Goal: Information Seeking & Learning: Check status

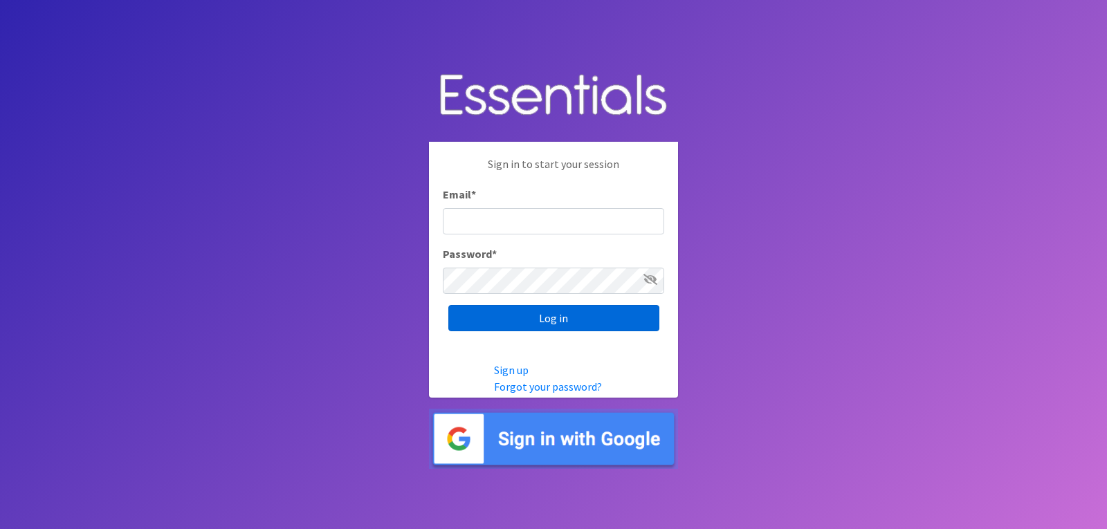
type input "lacey@familynetworknwa.com"
click at [525, 329] on input "Log in" at bounding box center [553, 318] width 211 height 26
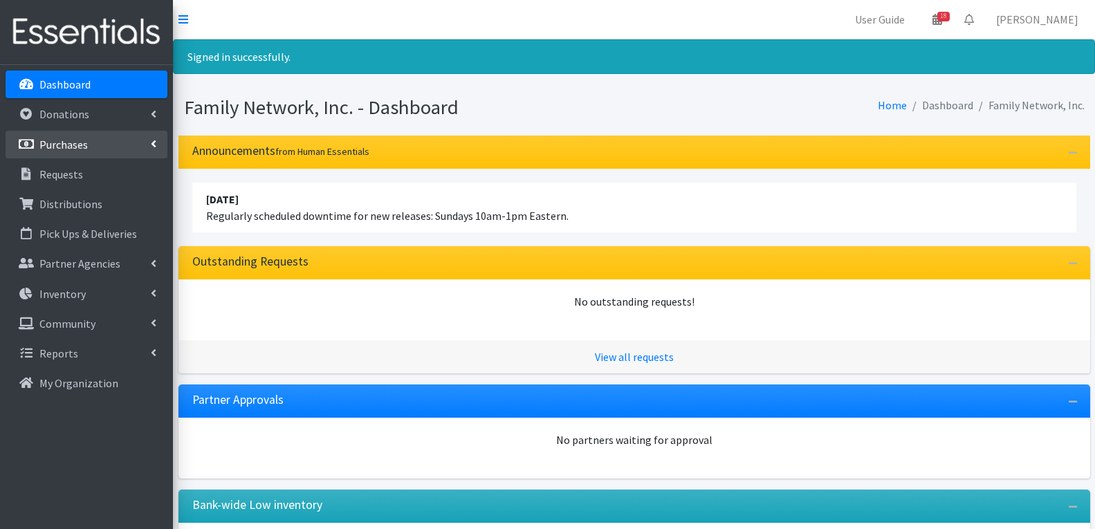
click at [98, 143] on link "Purchases" at bounding box center [87, 145] width 162 height 28
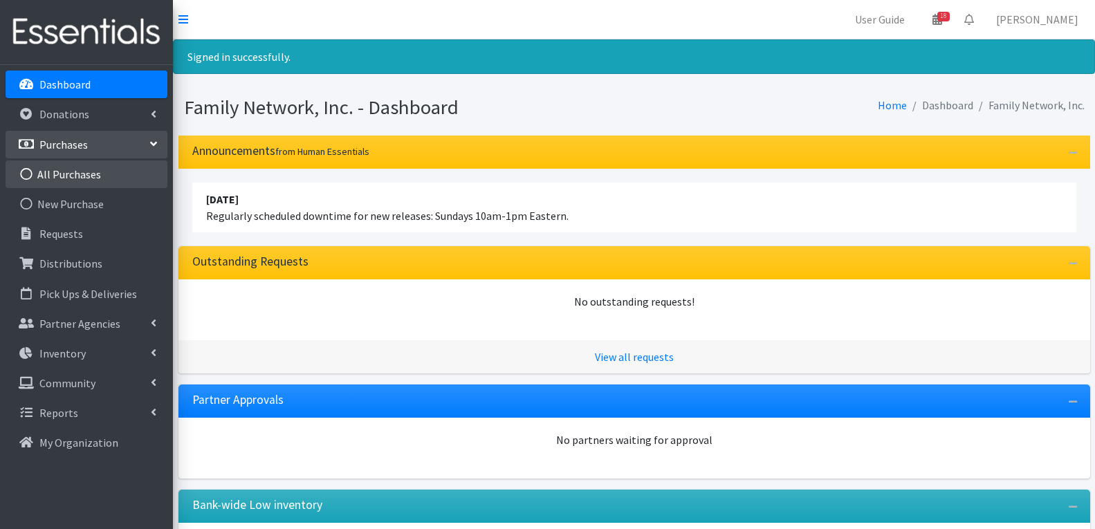
click at [68, 176] on link "All Purchases" at bounding box center [87, 175] width 162 height 28
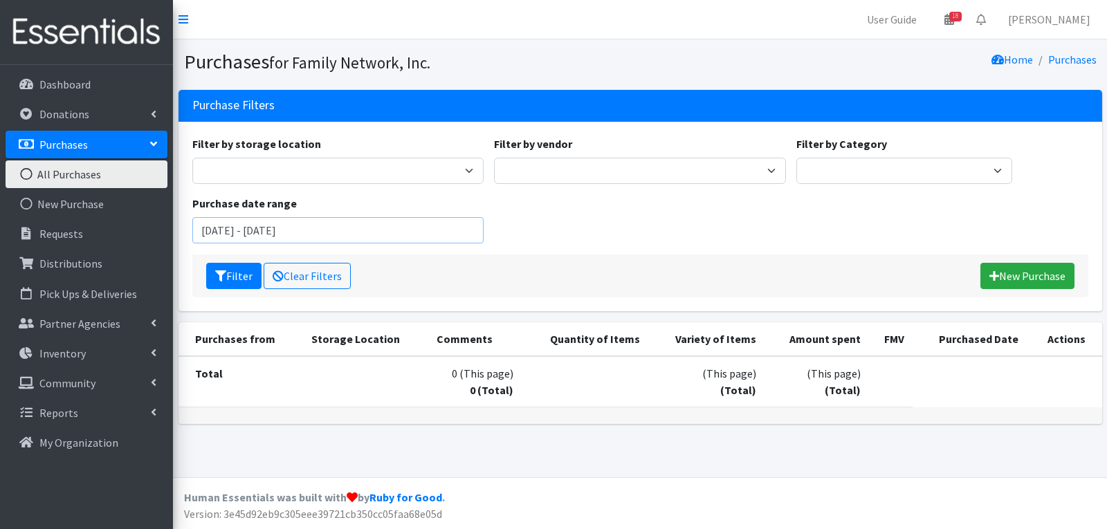
click at [257, 234] on input "July 30, 2025 - October 30, 2025" at bounding box center [338, 230] width 292 height 26
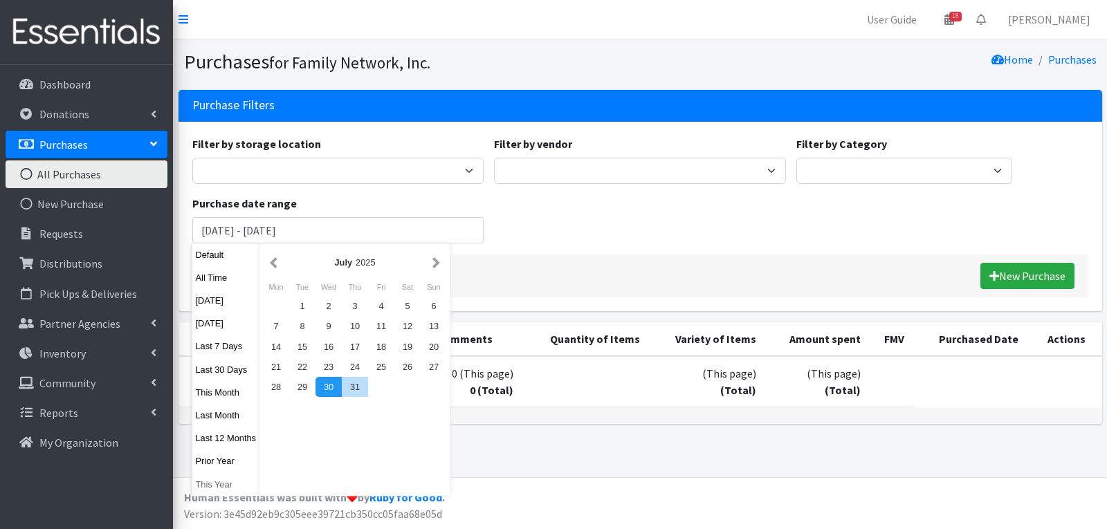
click at [220, 484] on button "This Year" at bounding box center [226, 485] width 68 height 20
type input "January 1, 2025 - December 31, 2025"
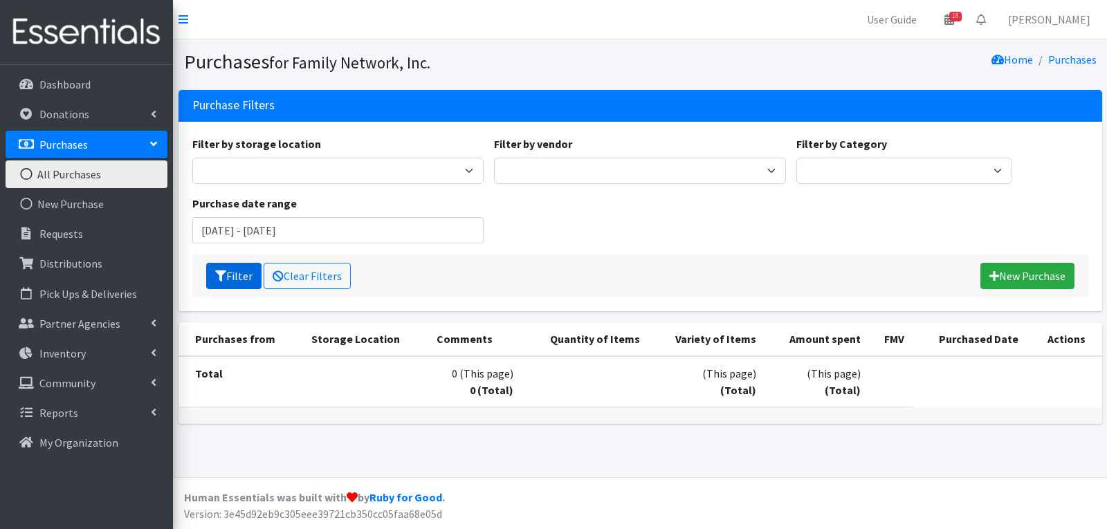
click at [233, 281] on button "Filter" at bounding box center [233, 276] width 55 height 26
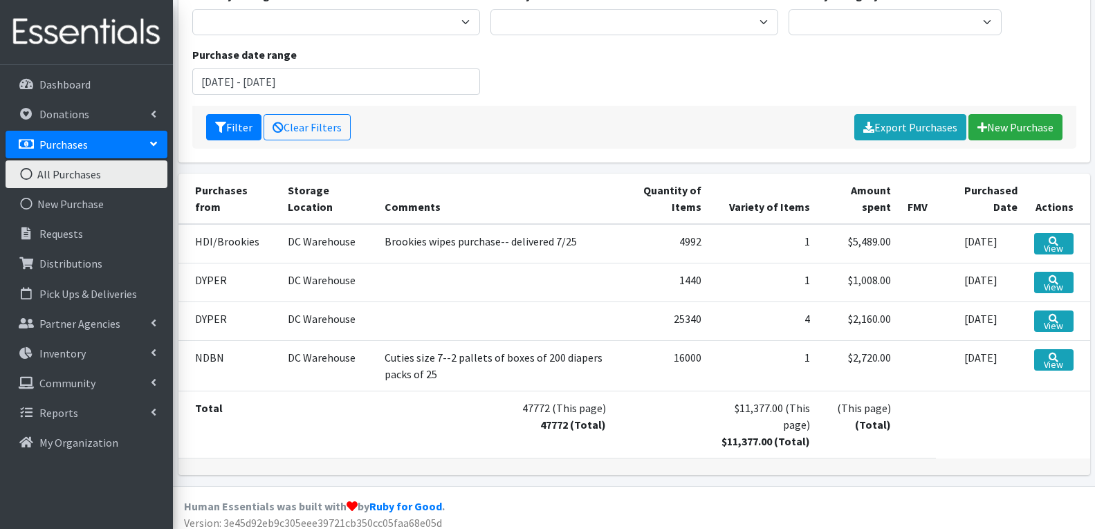
scroll to position [158, 0]
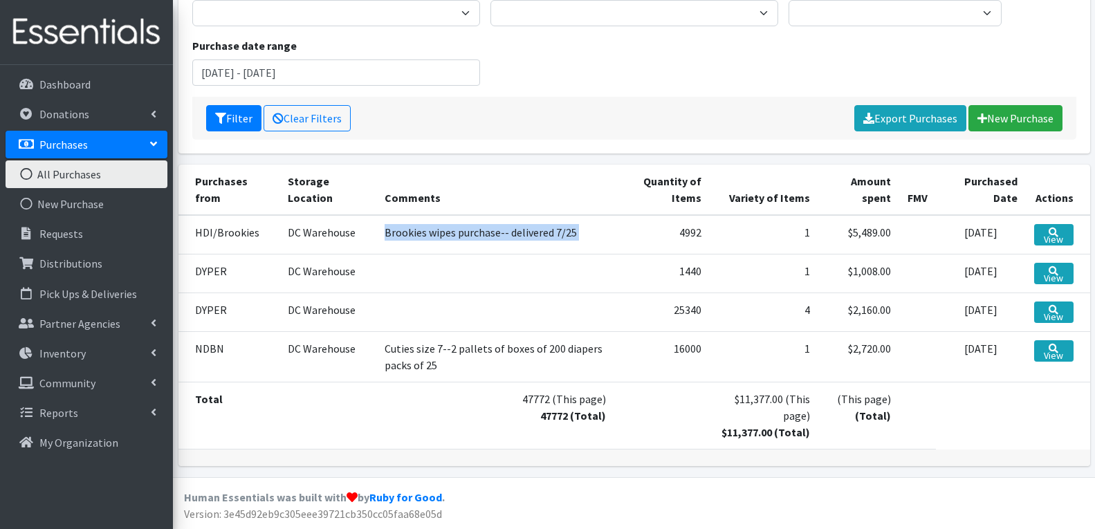
drag, startPoint x: 360, startPoint y: 234, endPoint x: 621, endPoint y: 234, distance: 261.6
click at [621, 234] on tr "HDI/Brookies DC Warehouse Brookies wipes purchase-- delivered 7/25 4992 1 $5,48…" at bounding box center [635, 234] width 912 height 39
drag, startPoint x: 244, startPoint y: 270, endPoint x: 333, endPoint y: 274, distance: 88.7
click at [333, 274] on tr "DYPER DC Warehouse 1440 1 $1,008.00 2025-06-01 View" at bounding box center [635, 273] width 912 height 39
click at [208, 270] on td "DYPER" at bounding box center [230, 273] width 102 height 39
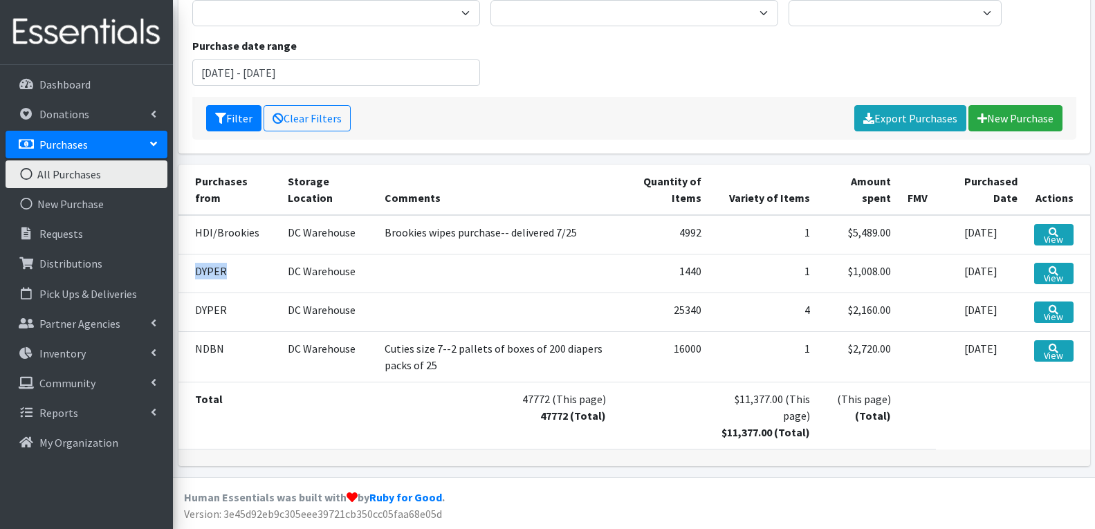
click at [208, 270] on td "DYPER" at bounding box center [230, 273] width 102 height 39
click at [205, 310] on td "DYPER" at bounding box center [230, 312] width 102 height 39
drag, startPoint x: 784, startPoint y: 275, endPoint x: 826, endPoint y: 277, distance: 42.3
click at [826, 277] on tr "DYPER DC Warehouse 1440 1 $1,008.00 2025-06-01 View" at bounding box center [635, 273] width 912 height 39
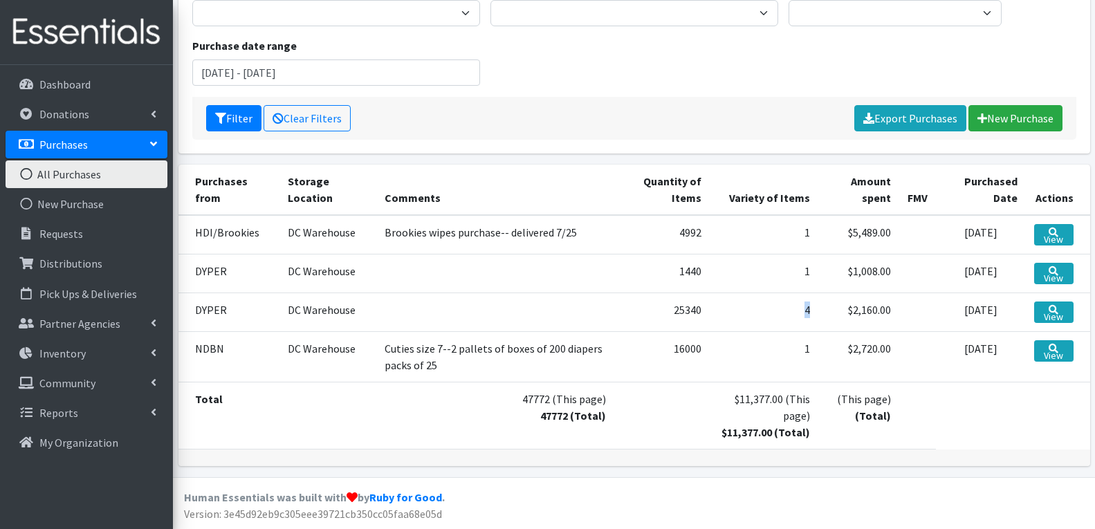
drag, startPoint x: 795, startPoint y: 309, endPoint x: 811, endPoint y: 313, distance: 16.6
click at [811, 313] on td "4" at bounding box center [764, 312] width 109 height 39
drag, startPoint x: 666, startPoint y: 311, endPoint x: 857, endPoint y: 308, distance: 191.0
click at [725, 309] on tr "DYPER DC Warehouse 25340 4 $2,160.00 2025-03-26 View" at bounding box center [635, 312] width 912 height 39
drag, startPoint x: 844, startPoint y: 308, endPoint x: 904, endPoint y: 317, distance: 60.9
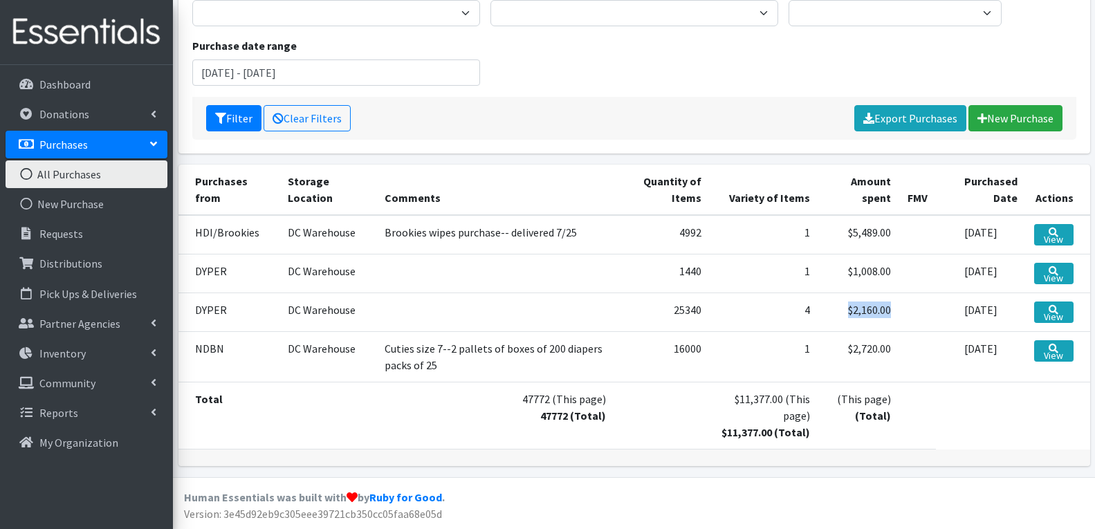
click at [904, 317] on tr "DYPER DC Warehouse 25340 4 $2,160.00 2025-03-26 View" at bounding box center [635, 312] width 912 height 39
click at [850, 312] on td "$2,160.00" at bounding box center [859, 312] width 81 height 39
drag, startPoint x: 387, startPoint y: 347, endPoint x: 462, endPoint y: 348, distance: 75.4
click at [462, 348] on td "Cuties size 7--2 pallets of boxes of 200 diapers packs of 25" at bounding box center [495, 356] width 238 height 51
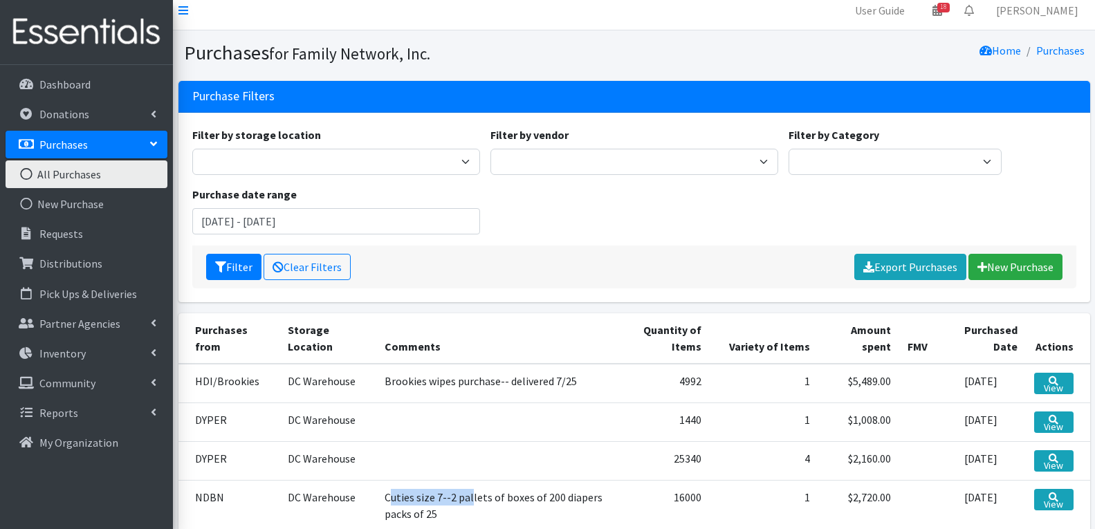
scroll to position [0, 0]
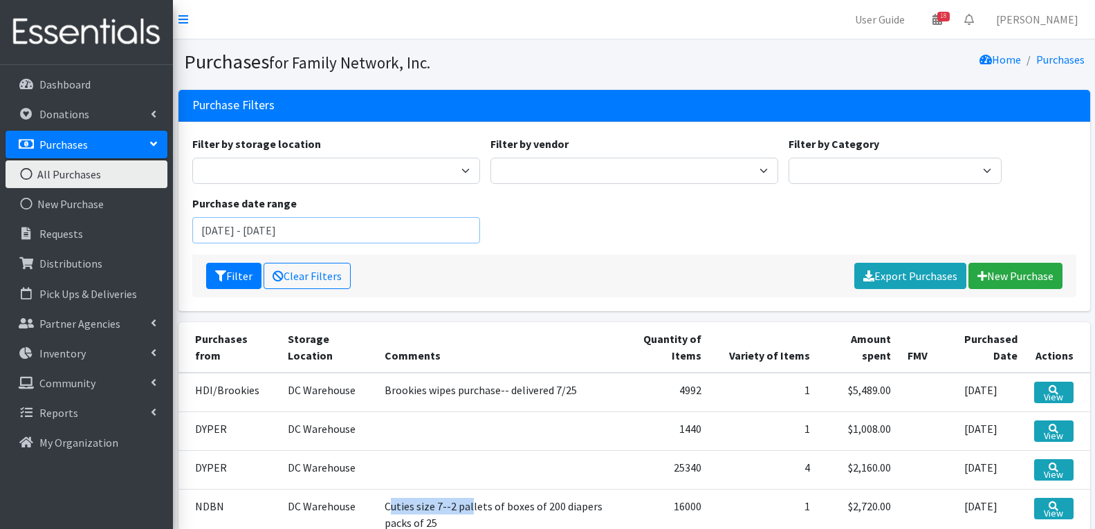
click at [310, 227] on input "January 1, 2025 - December 31, 2025" at bounding box center [336, 230] width 288 height 26
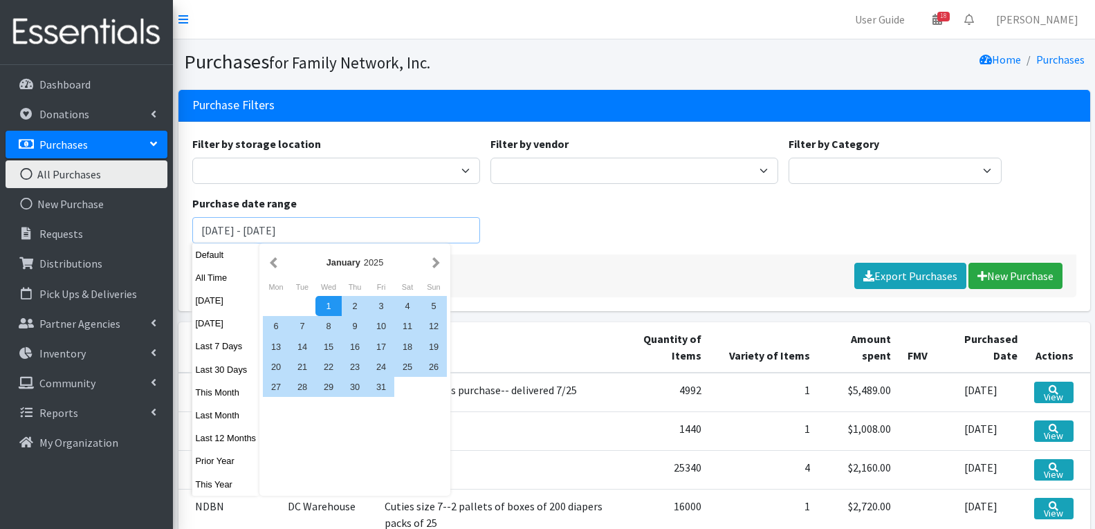
click at [310, 227] on input "January 1, 2025 - December 31, 2025" at bounding box center [336, 230] width 288 height 26
click at [216, 460] on button "Prior Year" at bounding box center [226, 461] width 68 height 20
type input "January 1, 2024 - December 31, 2024"
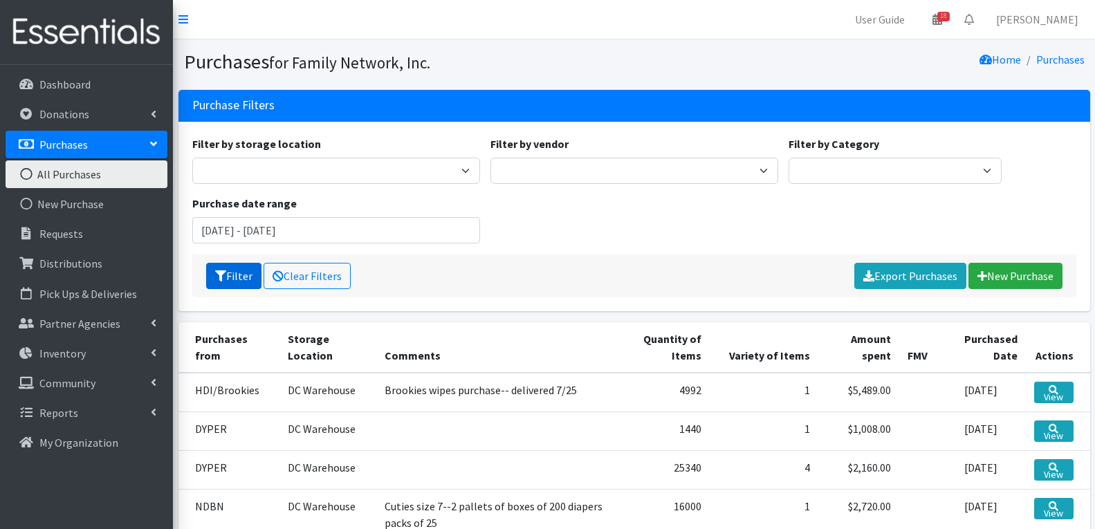
click at [239, 275] on button "Filter" at bounding box center [233, 276] width 55 height 26
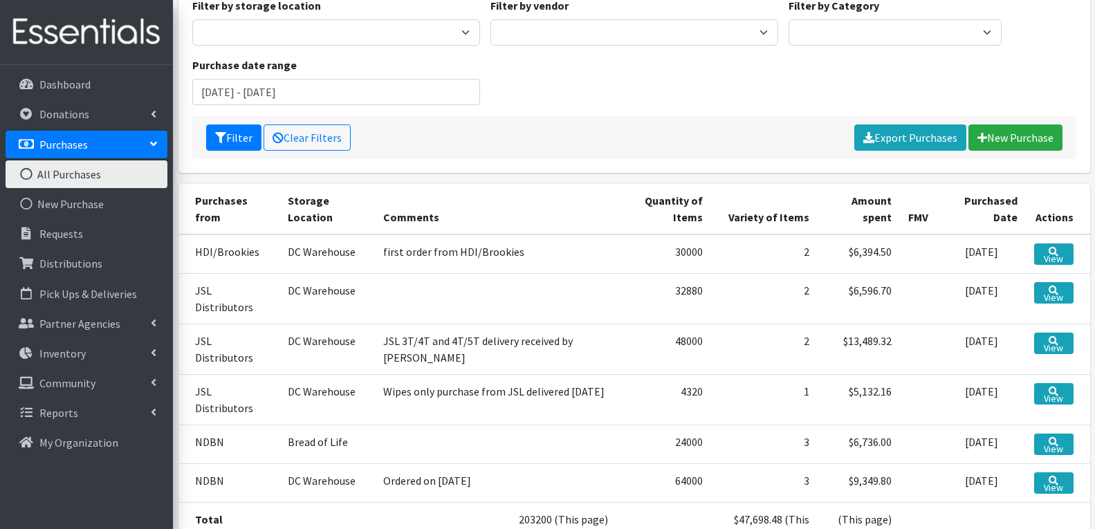
scroll to position [208, 0]
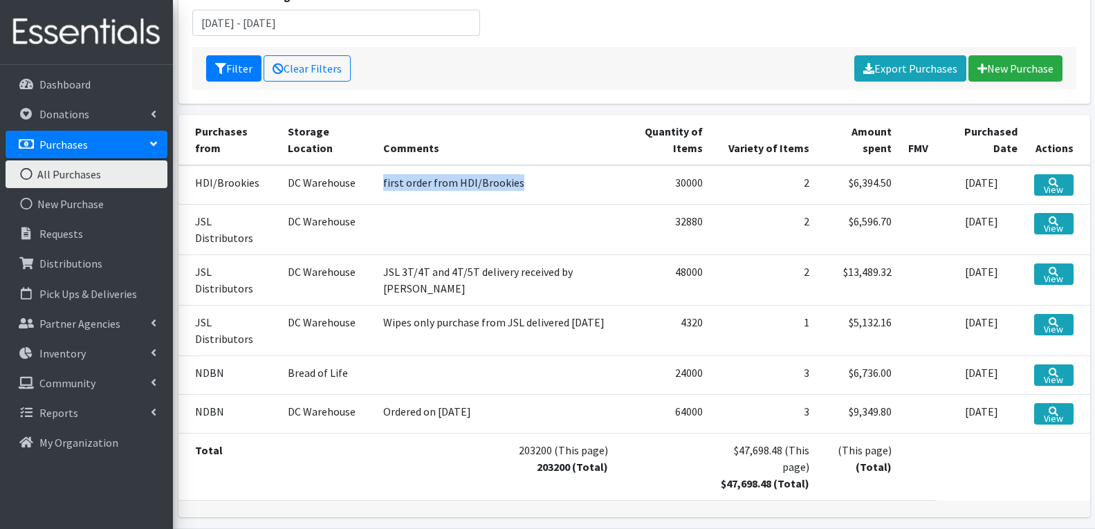
drag, startPoint x: 380, startPoint y: 184, endPoint x: 538, endPoint y: 189, distance: 158.5
click at [538, 189] on td "first order from HDI/Brookies" at bounding box center [495, 184] width 241 height 39
drag, startPoint x: 954, startPoint y: 190, endPoint x: 1010, endPoint y: 193, distance: 56.8
click at [1012, 192] on td "2024-12-04" at bounding box center [981, 184] width 89 height 39
click at [1039, 217] on link "View" at bounding box center [1053, 223] width 39 height 21
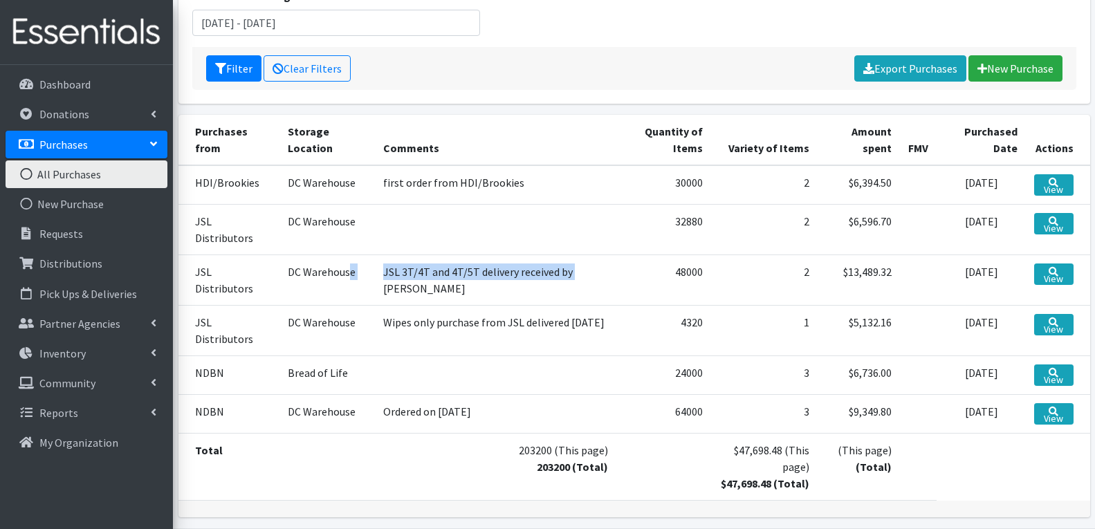
drag, startPoint x: 384, startPoint y: 270, endPoint x: 350, endPoint y: 249, distance: 39.8
click at [350, 255] on tr "JSL Distributors DC Warehouse JSL 3T/4T and 4T/5T delivery received by Lacey 48…" at bounding box center [635, 280] width 912 height 51
click at [421, 285] on td "JSL 3T/4T and 4T/5T delivery received by Lacey" at bounding box center [495, 280] width 241 height 51
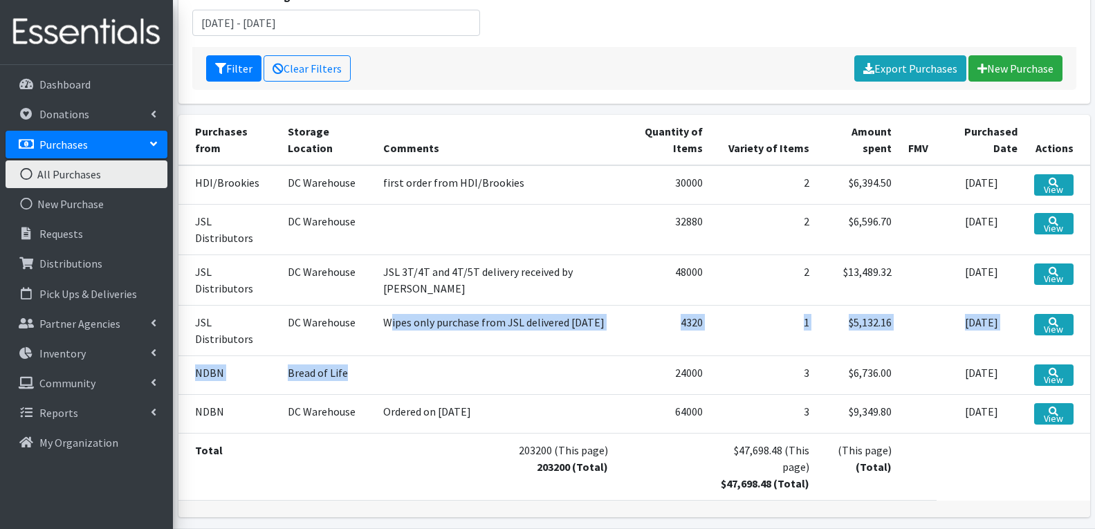
drag, startPoint x: 390, startPoint y: 313, endPoint x: 453, endPoint y: 350, distance: 73.8
click at [453, 350] on tbody "HDI/Brookies DC Warehouse first order from HDI/Brookies 30000 2 $6,394.50 2024-…" at bounding box center [635, 299] width 912 height 268
click at [502, 379] on td at bounding box center [495, 375] width 241 height 39
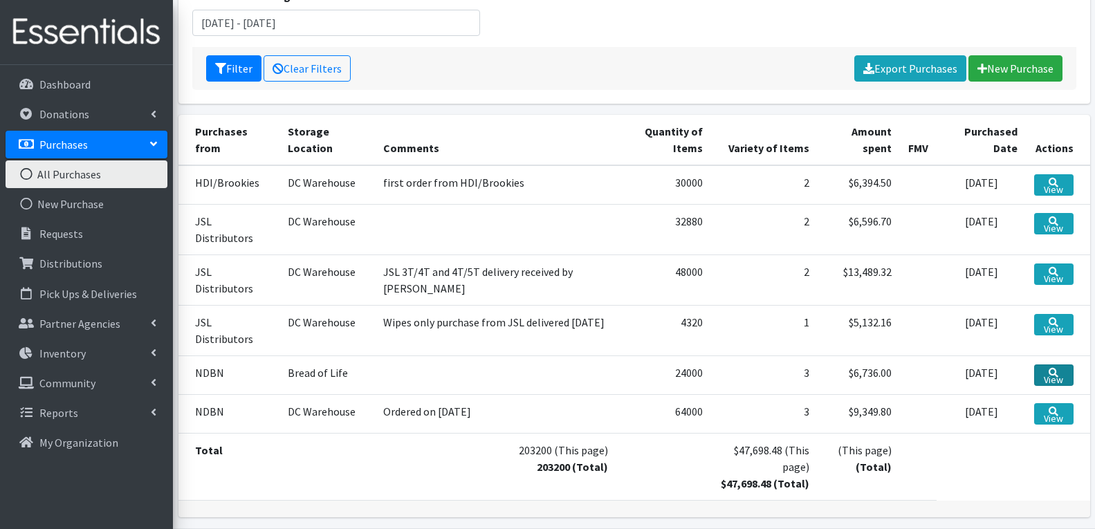
click at [1061, 367] on link "View" at bounding box center [1053, 375] width 39 height 21
click at [1041, 403] on link "View" at bounding box center [1053, 413] width 39 height 21
drag, startPoint x: 275, startPoint y: 360, endPoint x: 396, endPoint y: 381, distance: 122.3
click at [396, 381] on tr "NDBN Bread of Life 24000 3 $6,736.00 2024-01-29 View" at bounding box center [635, 375] width 912 height 39
click at [405, 370] on td at bounding box center [495, 375] width 241 height 39
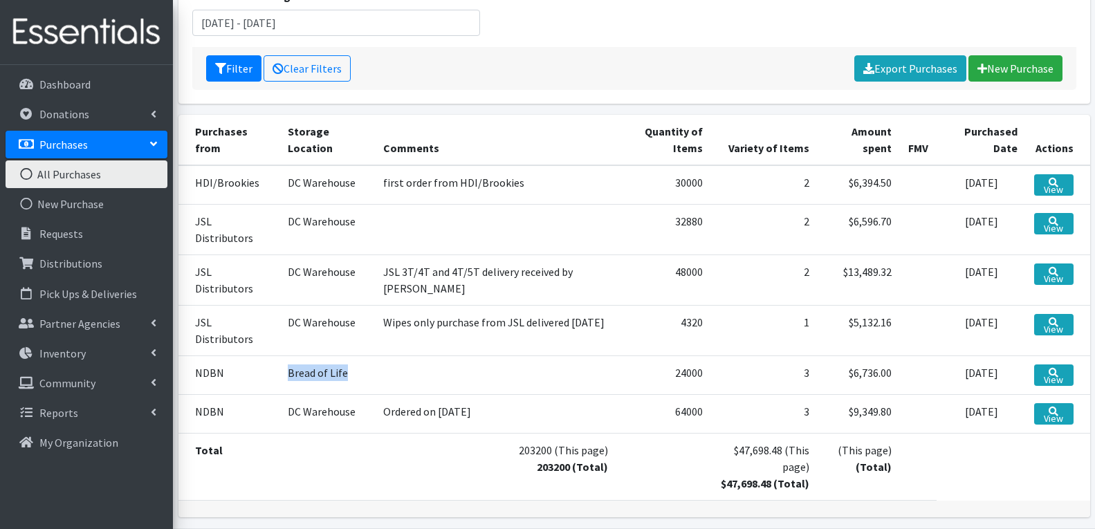
drag, startPoint x: 276, startPoint y: 358, endPoint x: 419, endPoint y: 365, distance: 142.7
click at [419, 365] on tr "NDBN Bread of Life 24000 3 $6,736.00 2024-01-29 View" at bounding box center [635, 375] width 912 height 39
click at [569, 356] on td at bounding box center [495, 375] width 241 height 39
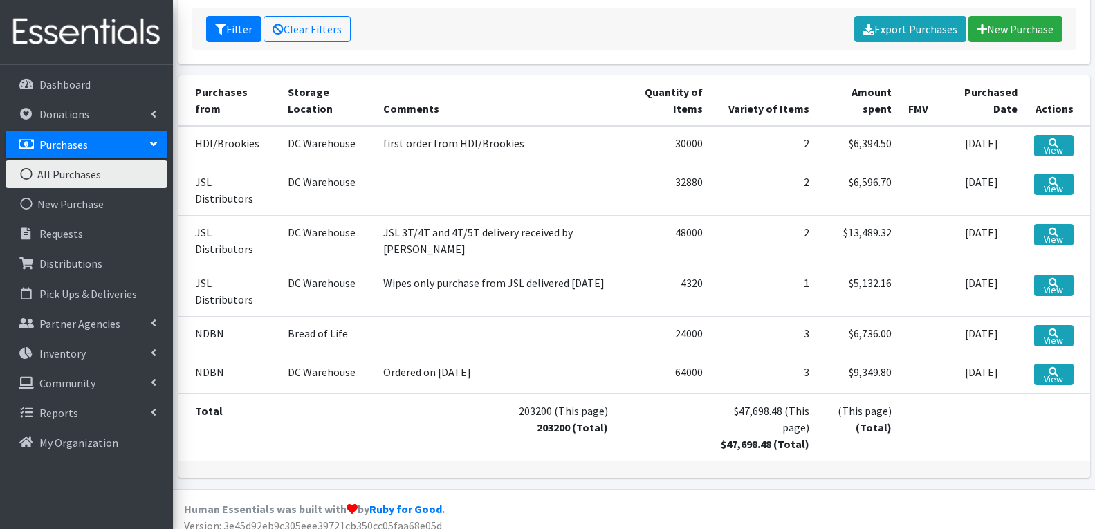
scroll to position [0, 0]
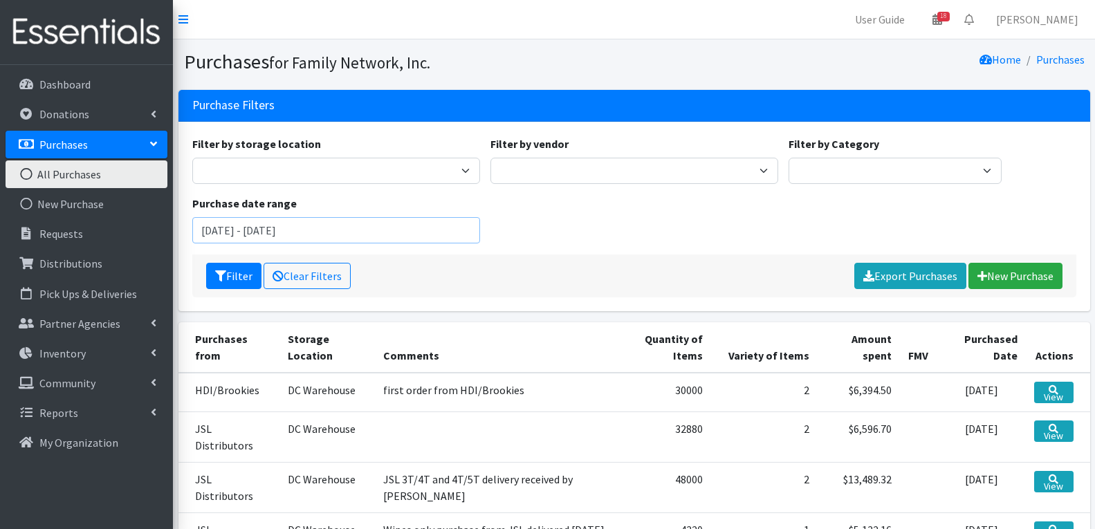
click at [343, 228] on input "January 1, 2024 - December 31, 2024" at bounding box center [336, 230] width 288 height 26
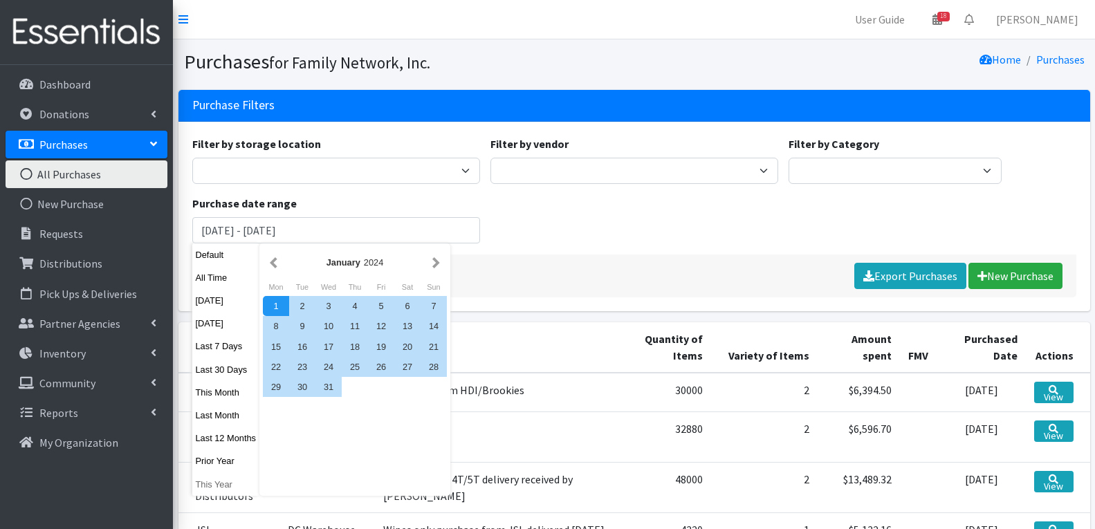
click at [212, 486] on button "This Year" at bounding box center [226, 485] width 68 height 20
type input "January 1, 2025 - December 31, 2025"
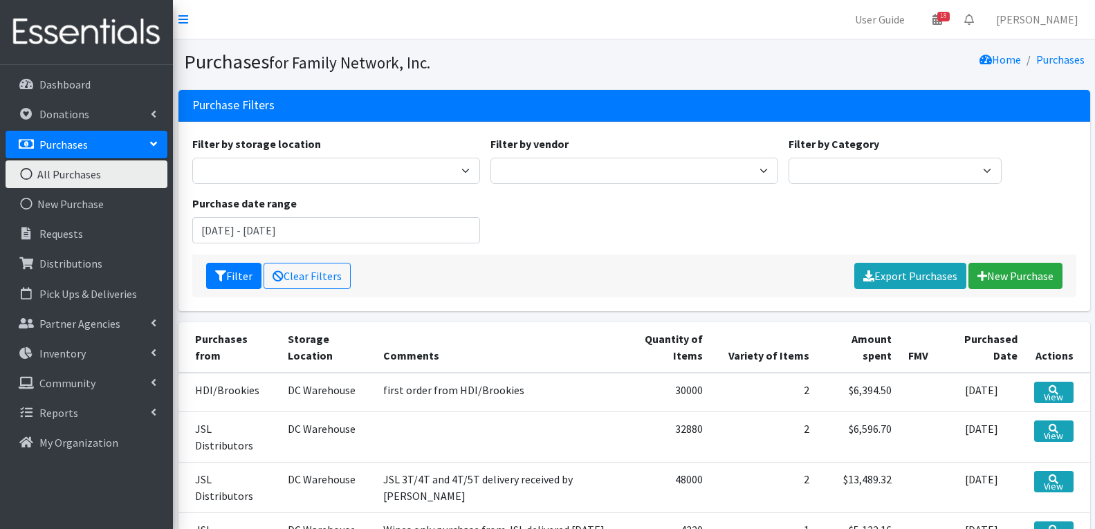
click at [241, 259] on div "Filter Clear Filters Export Purchases New Purchase" at bounding box center [634, 276] width 884 height 43
click at [211, 278] on button "Filter" at bounding box center [233, 276] width 55 height 26
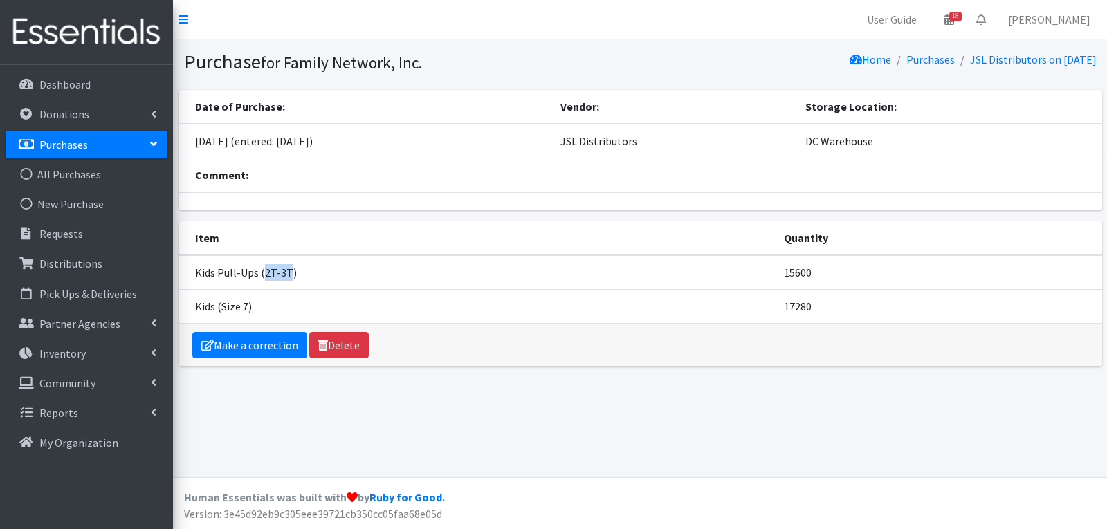
drag, startPoint x: 262, startPoint y: 273, endPoint x: 287, endPoint y: 277, distance: 26.1
click at [287, 277] on td "Kids Pull-Ups (2T-3T)" at bounding box center [477, 272] width 597 height 35
click at [247, 302] on td "Kids (Size 7)" at bounding box center [477, 306] width 597 height 34
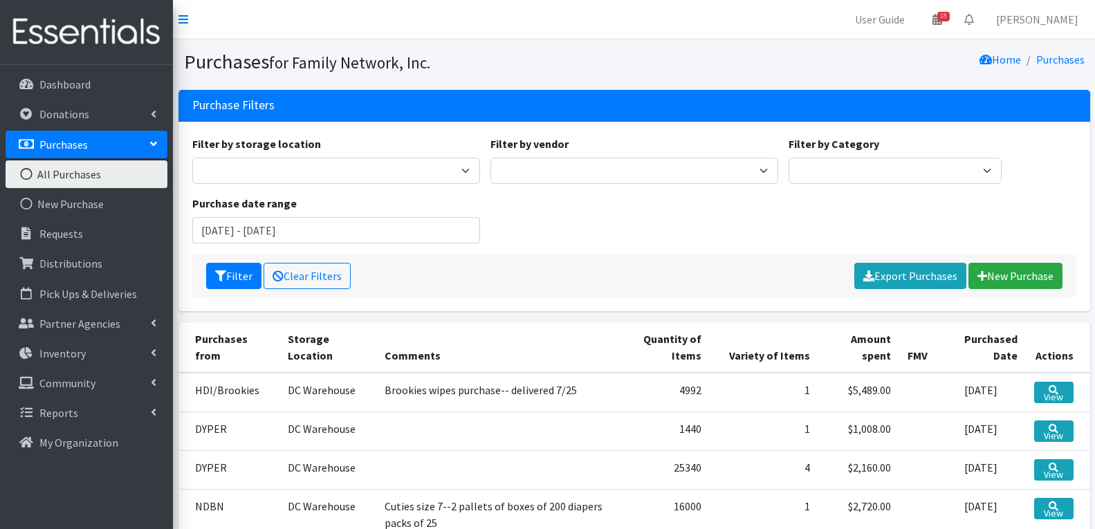
scroll to position [158, 0]
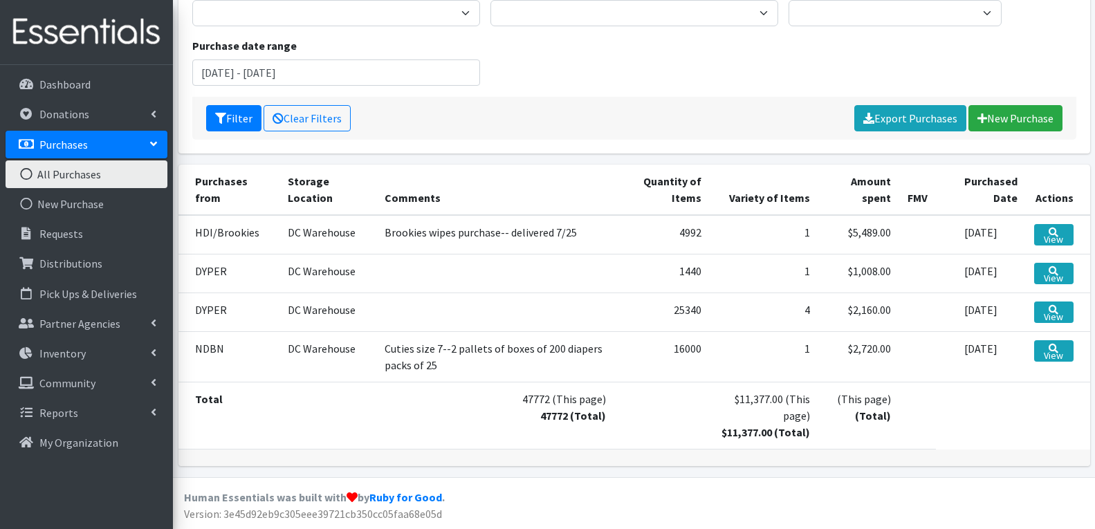
drag, startPoint x: 731, startPoint y: 444, endPoint x: 798, endPoint y: 441, distance: 66.5
click at [811, 456] on div "Purchases from Storage Location Comments Quantity of Items Variety of Items Amo…" at bounding box center [635, 316] width 912 height 302
click at [787, 428] on strong "$11,377.00 (Total)" at bounding box center [766, 433] width 89 height 14
drag, startPoint x: 722, startPoint y: 437, endPoint x: 783, endPoint y: 442, distance: 61.8
click at [783, 442] on td "$11,377.00 (This page) $11,377.00 (Total)" at bounding box center [764, 415] width 109 height 67
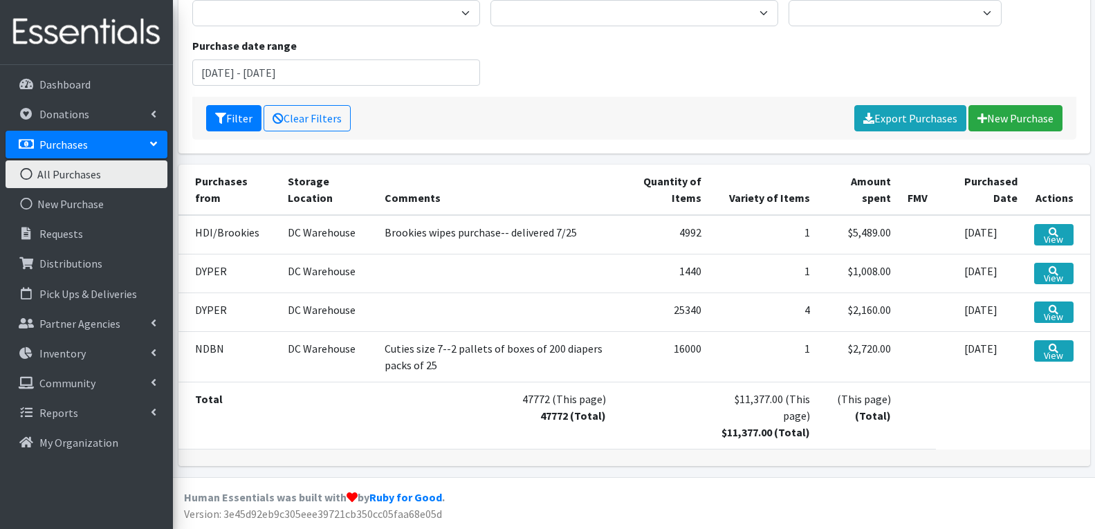
click at [608, 273] on td at bounding box center [495, 273] width 238 height 39
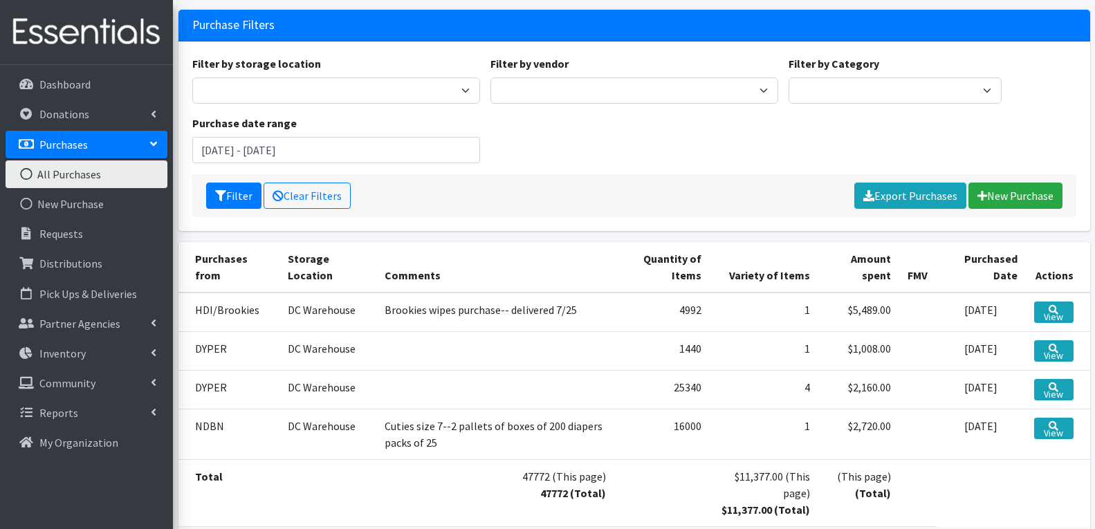
scroll to position [0, 0]
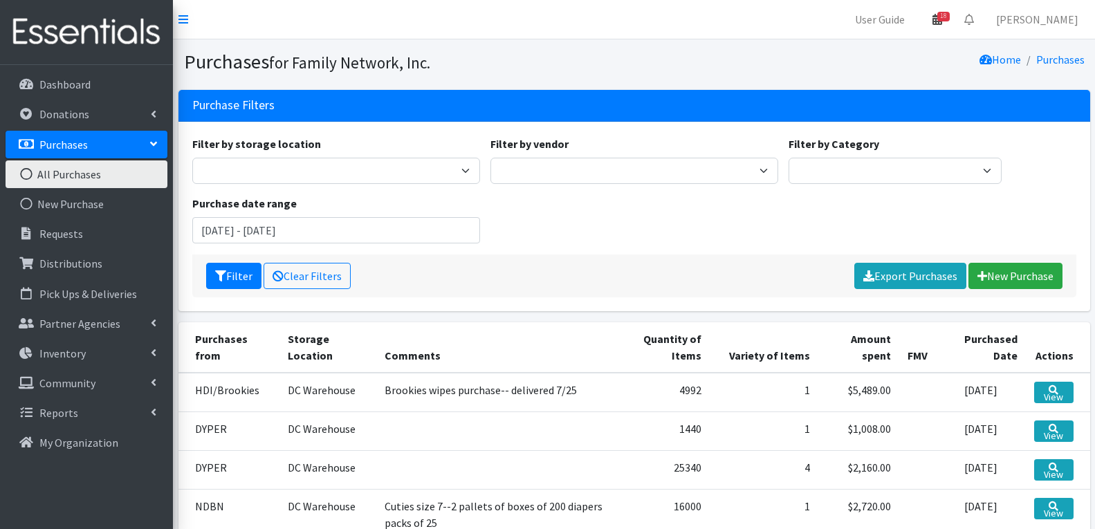
click at [941, 23] on icon at bounding box center [938, 19] width 10 height 11
click at [830, 48] on link "18 Pick-ups remaining this week" at bounding box center [856, 49] width 192 height 28
click at [942, 23] on icon at bounding box center [938, 19] width 10 height 11
click at [855, 73] on link "View Calendar" at bounding box center [856, 77] width 192 height 26
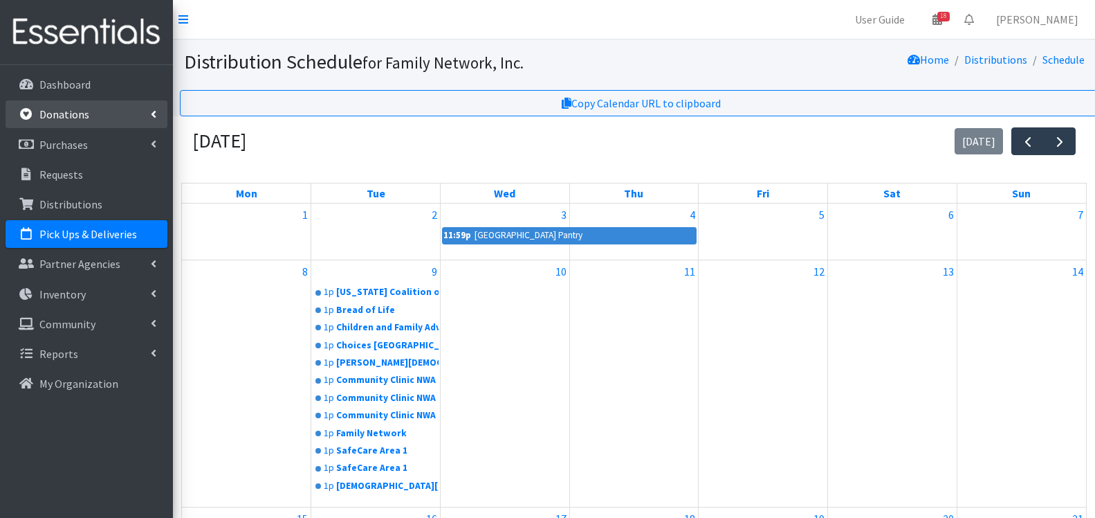
click at [91, 103] on link "Donations" at bounding box center [87, 114] width 162 height 28
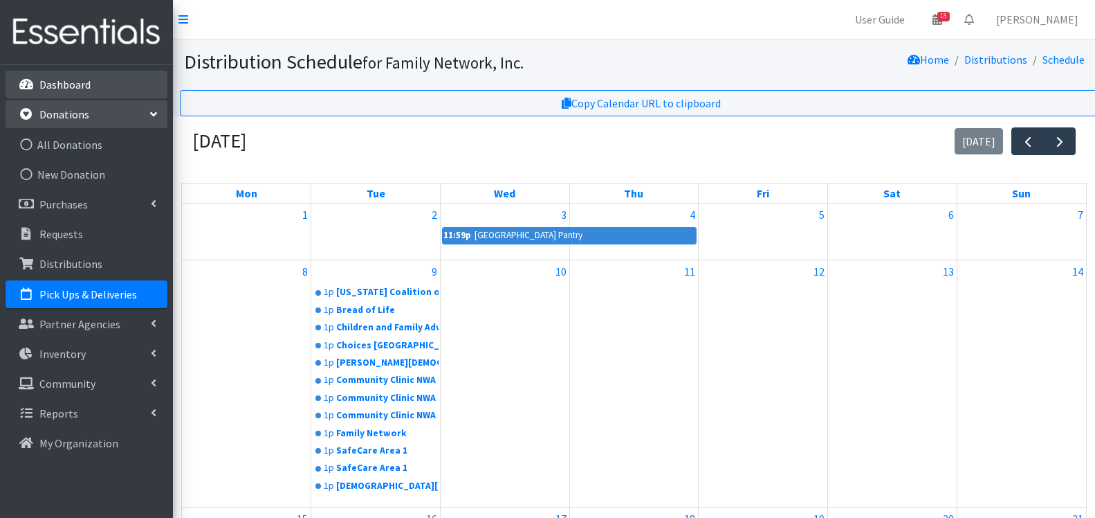
click at [95, 89] on link "Dashboard" at bounding box center [87, 85] width 162 height 28
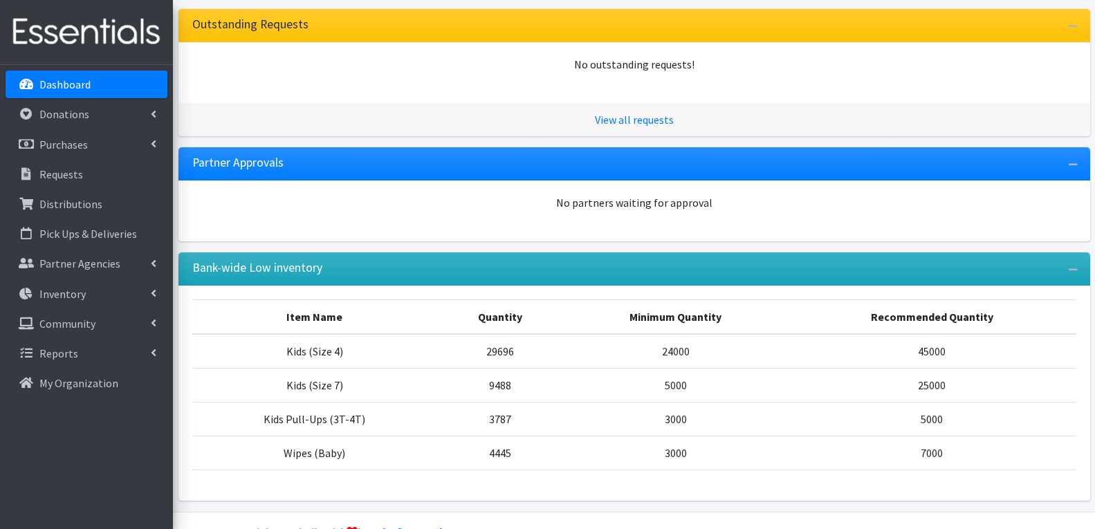
scroll to position [226, 0]
